Goal: Task Accomplishment & Management: Complete application form

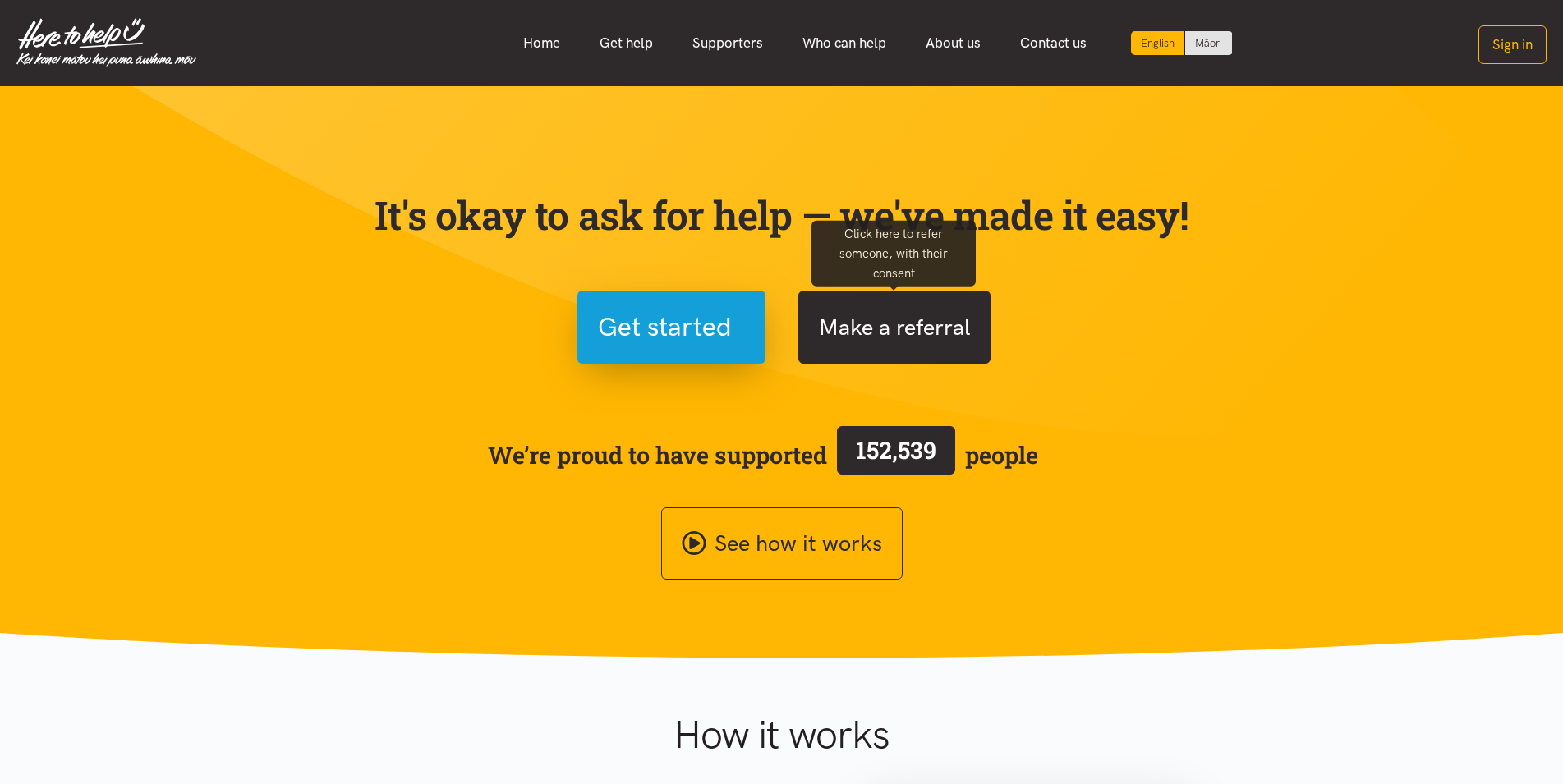
click at [863, 322] on button "Make a referral" at bounding box center [894, 327] width 193 height 73
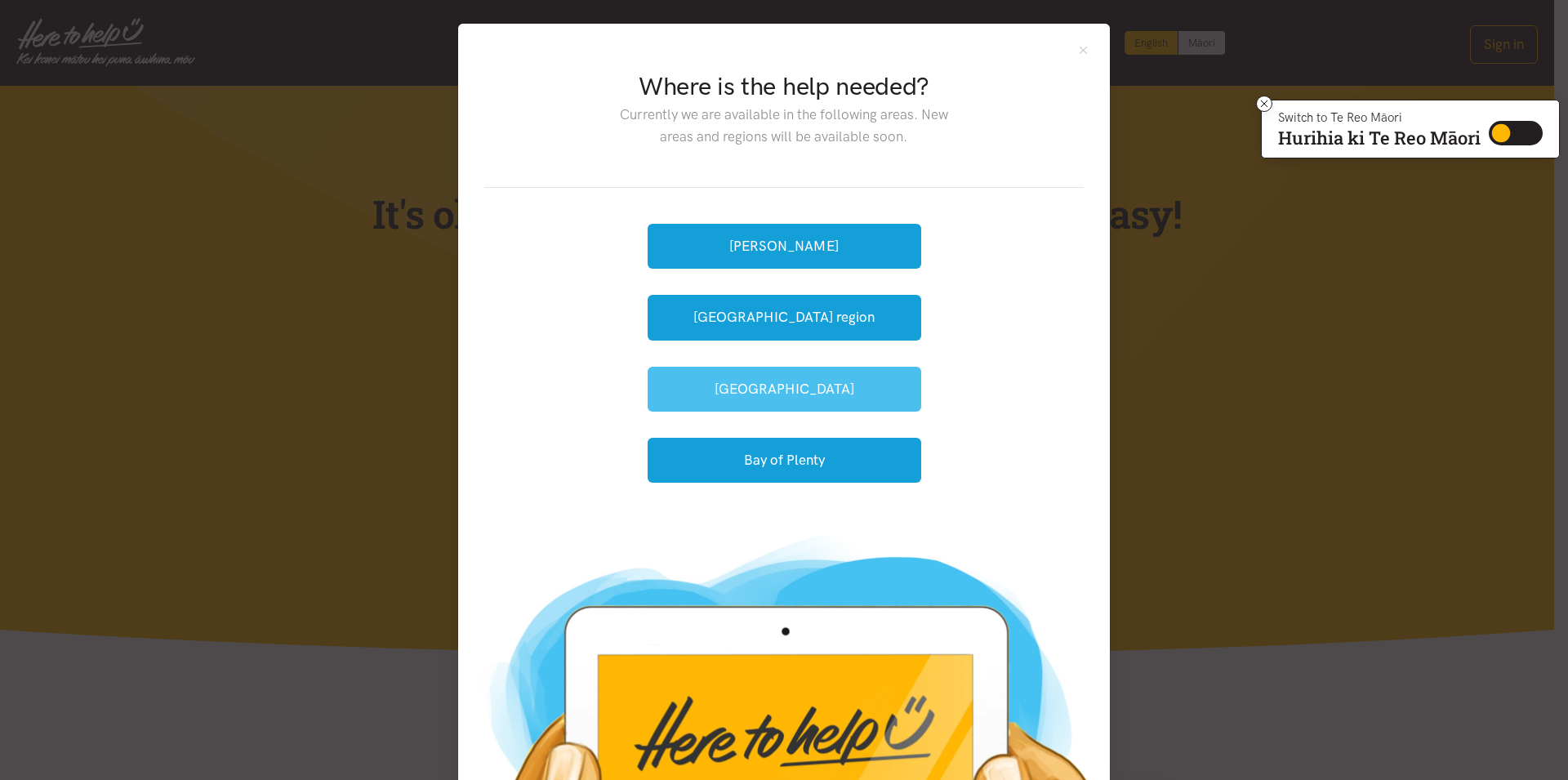
click at [848, 384] on button "[GEOGRAPHIC_DATA]" at bounding box center [784, 389] width 274 height 45
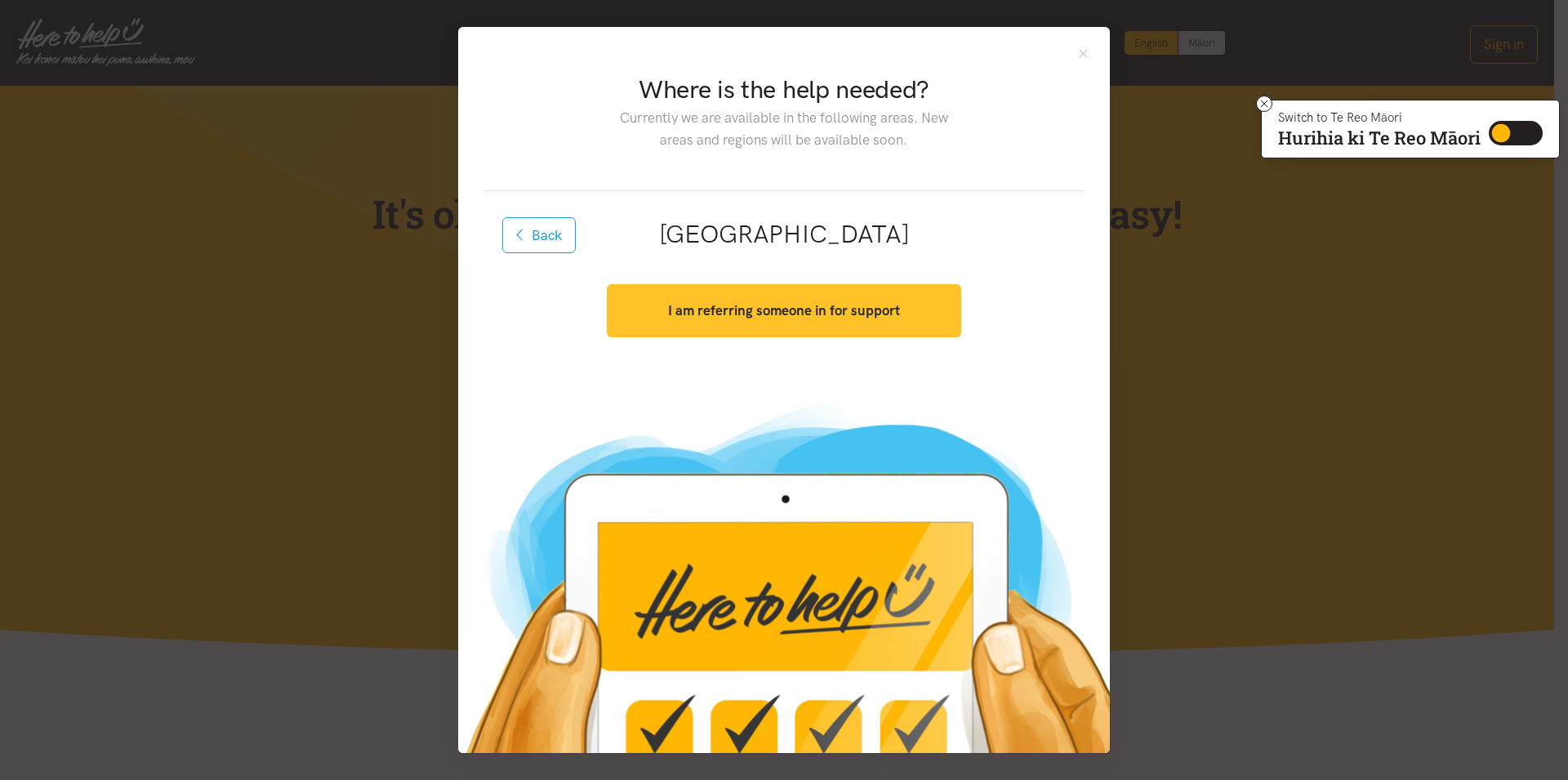
click at [832, 327] on button "I am referring someone in for support" at bounding box center [784, 311] width 354 height 53
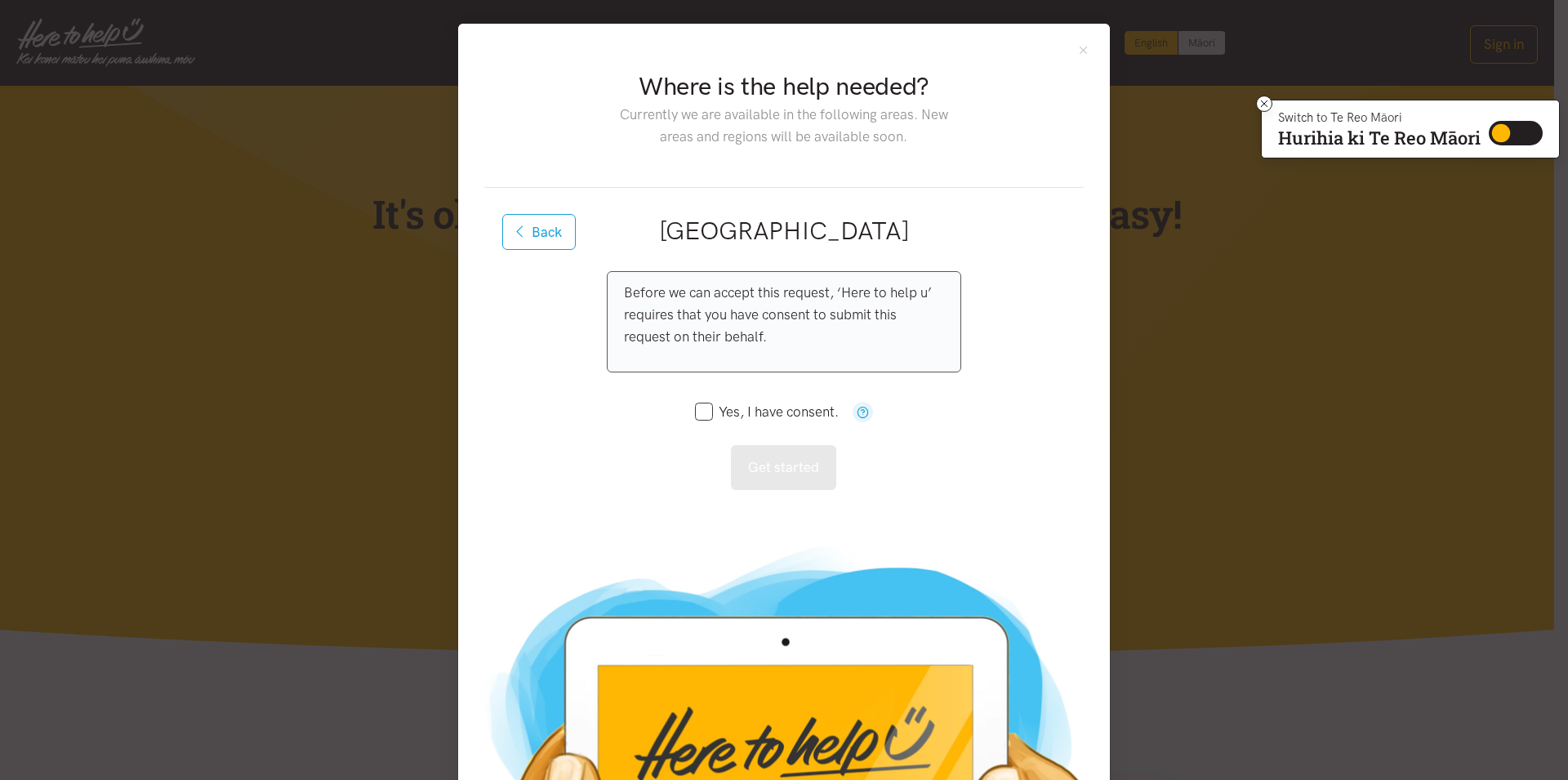
click at [708, 414] on input "Yes, I have consent." at bounding box center [766, 412] width 143 height 14
checkbox input "true"
click at [775, 459] on button "Get started" at bounding box center [783, 467] width 106 height 45
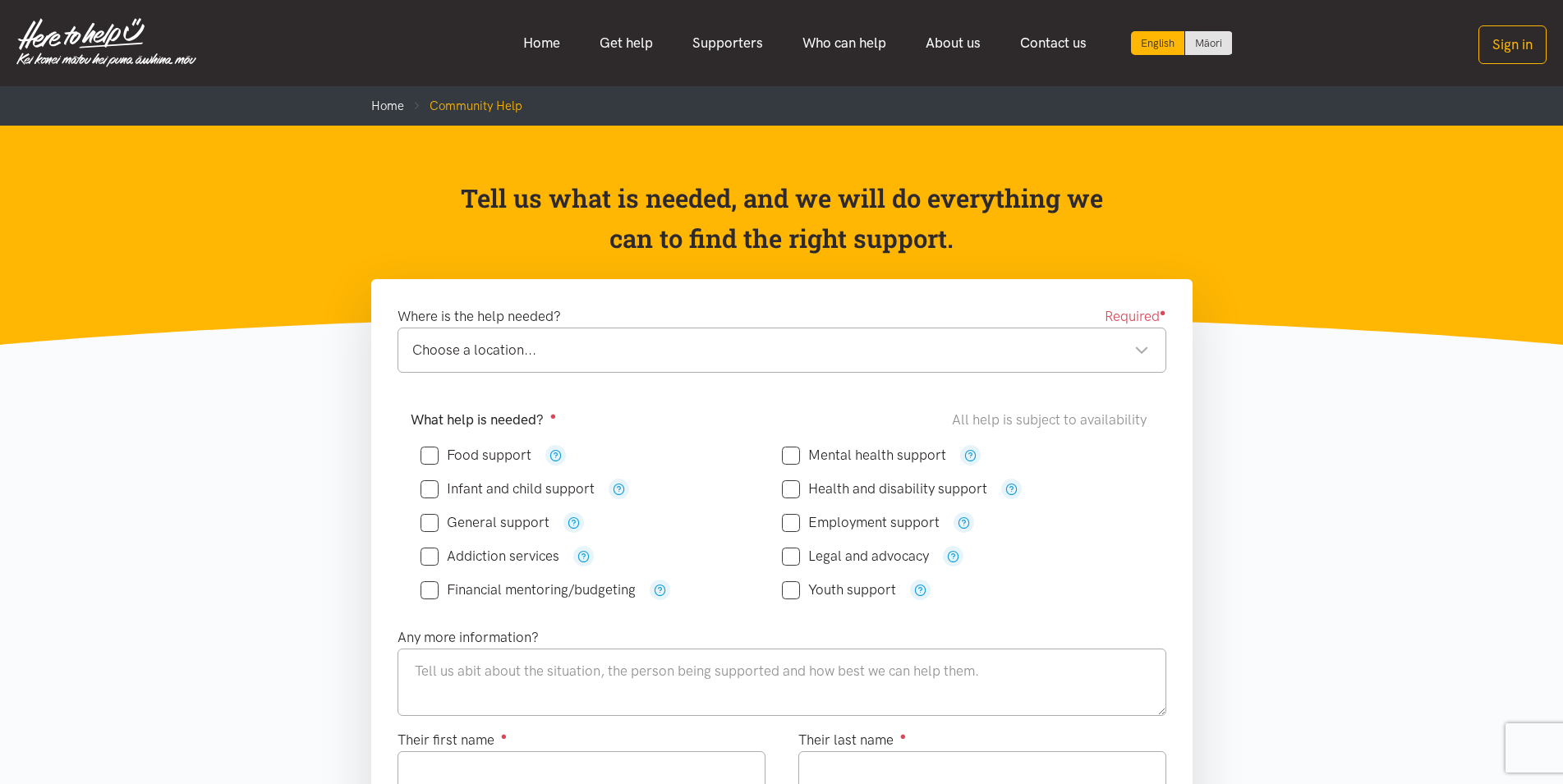
click at [534, 354] on div "Choose a location..." at bounding box center [780, 351] width 737 height 22
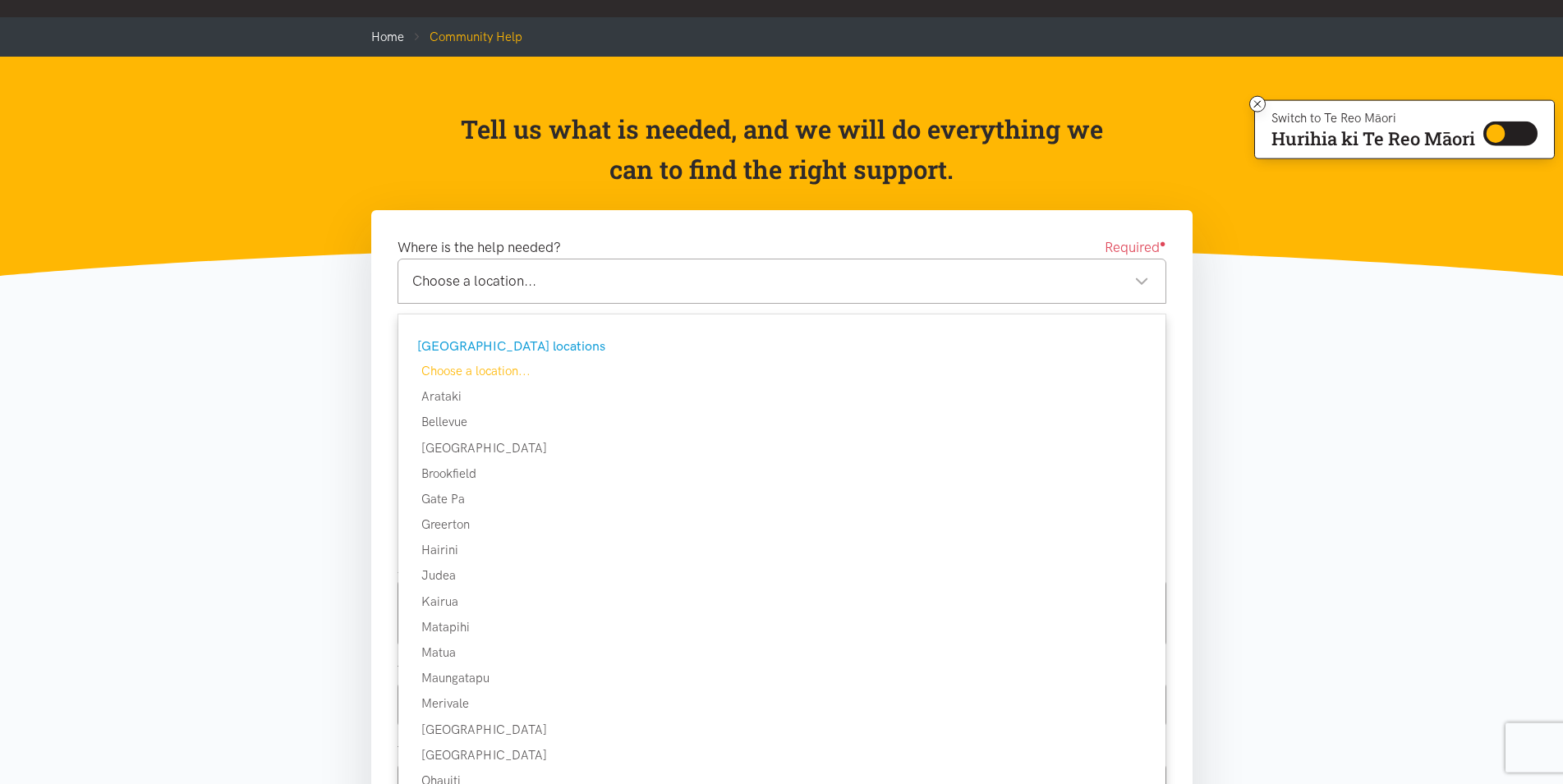
scroll to position [84, 0]
